Goal: Check status

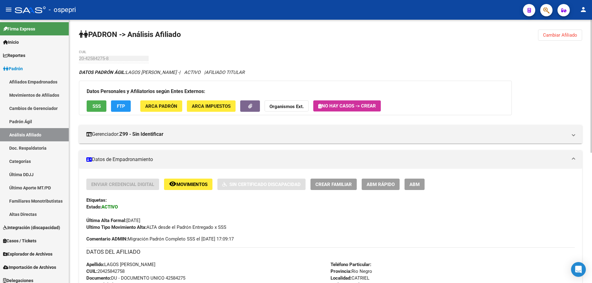
click at [554, 32] on button "Cambiar Afiliado" at bounding box center [560, 35] width 44 height 11
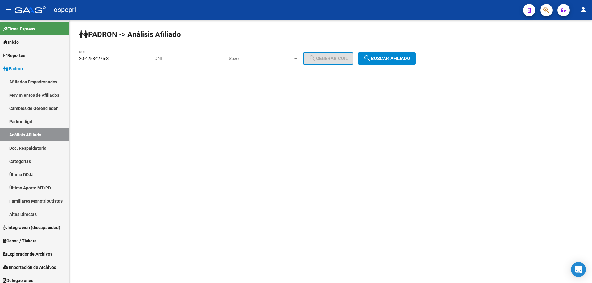
click at [178, 55] on div "DNI" at bounding box center [189, 56] width 70 height 13
paste input "21743015"
type input "21743015"
click at [278, 60] on span "Sexo" at bounding box center [261, 59] width 64 height 6
click at [278, 60] on span "Masculino" at bounding box center [271, 59] width 70 height 14
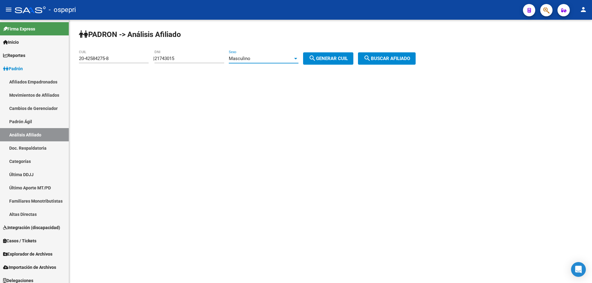
click at [347, 61] on button "search Generar CUIL" at bounding box center [328, 58] width 50 height 12
type input "20-21743015-2"
click at [371, 59] on button "search Buscar afiliado" at bounding box center [387, 58] width 58 height 12
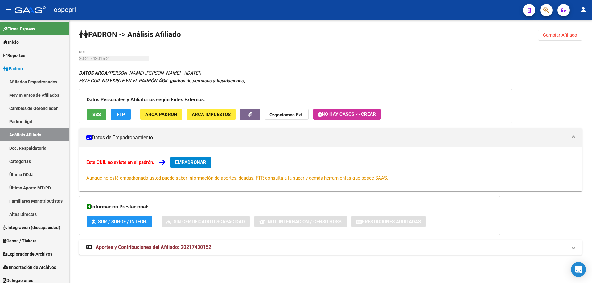
click at [228, 241] on mat-expansion-panel-header "Aportes y Contribuciones del Afiliado: 20217430152" at bounding box center [330, 247] width 503 height 15
